Goal: Information Seeking & Learning: Check status

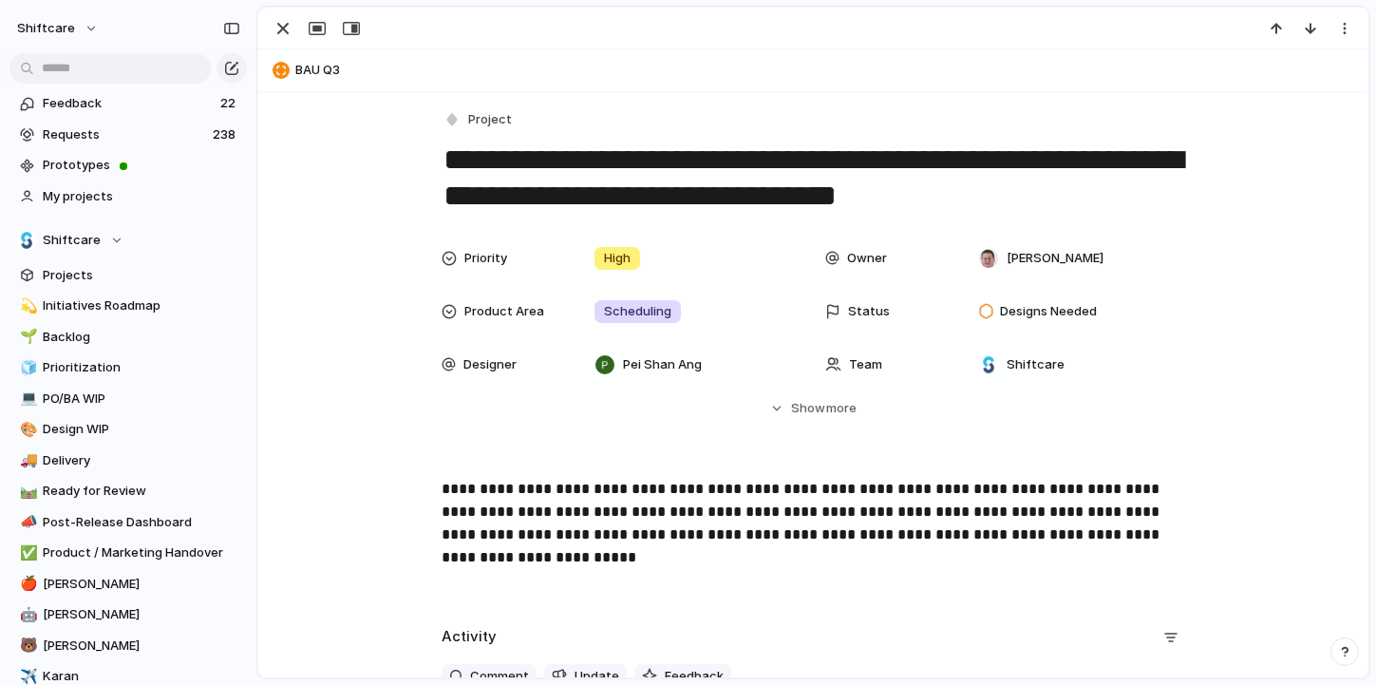
scroll to position [11, 0]
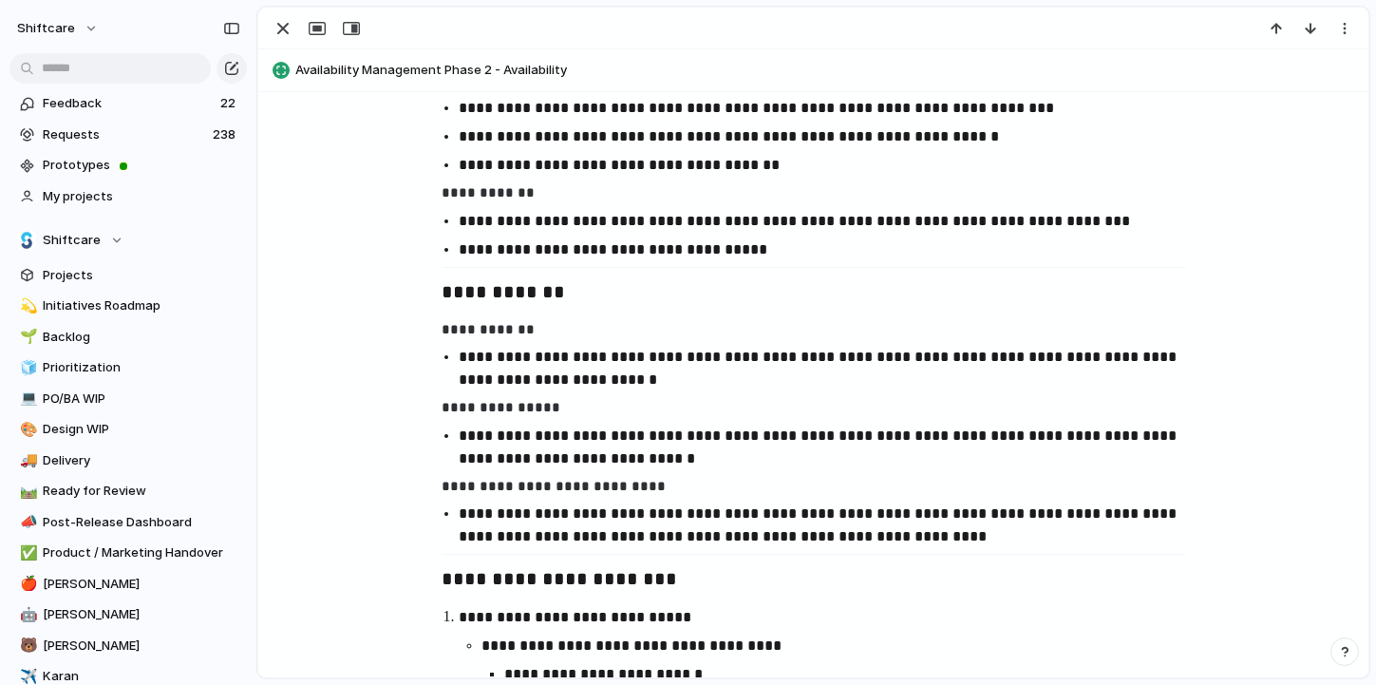
scroll to position [1157, 0]
